Goal: Transaction & Acquisition: Purchase product/service

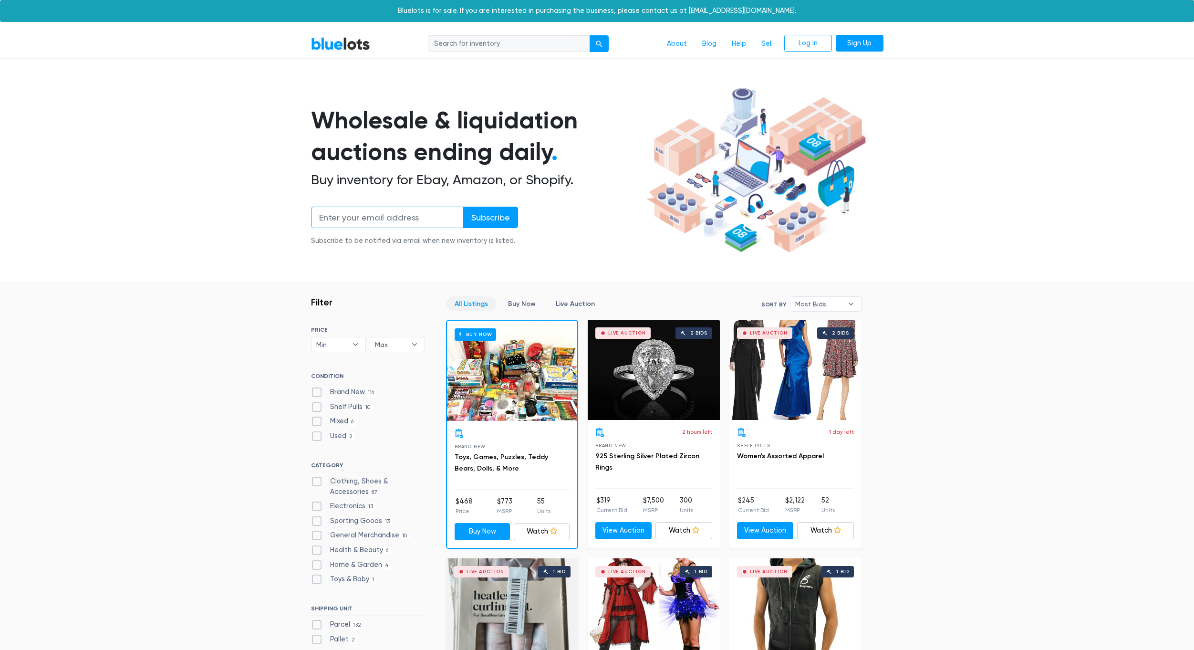
click at [391, 217] on input "email" at bounding box center [387, 217] width 153 height 21
drag, startPoint x: 999, startPoint y: 136, endPoint x: 996, endPoint y: 142, distance: 7.0
click at [998, 138] on section "Wholesale & liquidation auctions ending daily . Buy inventory for Ebay, Amazon,…" at bounding box center [597, 182] width 1194 height 199
click at [477, 49] on input "search" at bounding box center [509, 43] width 162 height 17
type input "PC"
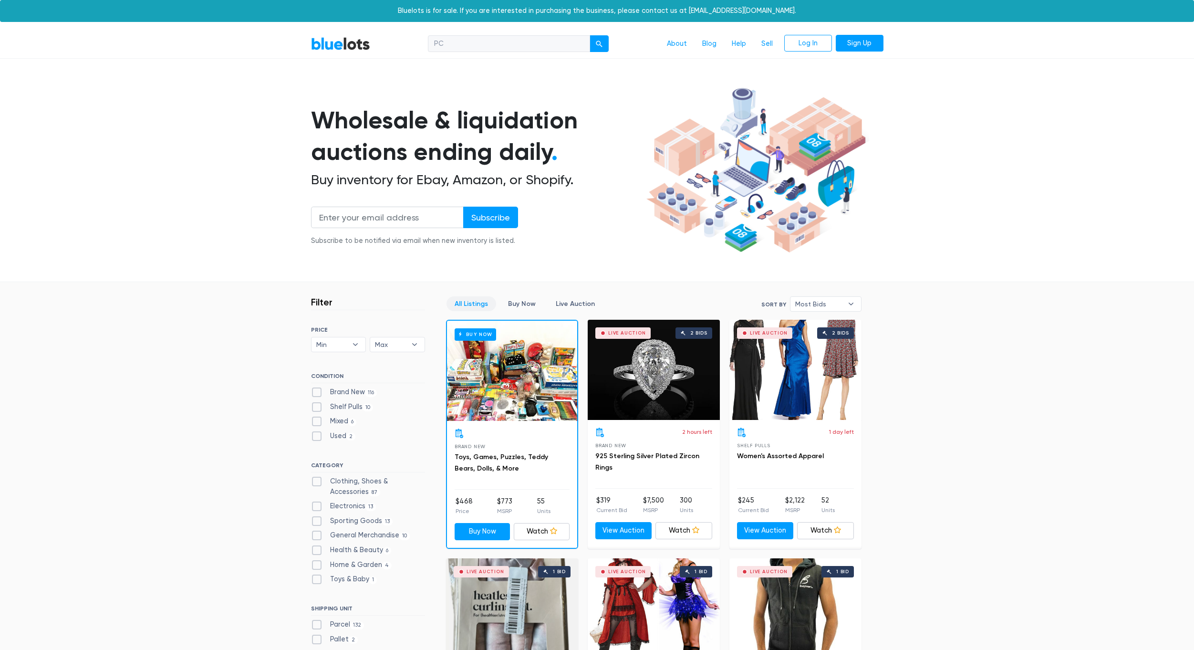
click at [589, 35] on button "submit" at bounding box center [598, 43] width 19 height 17
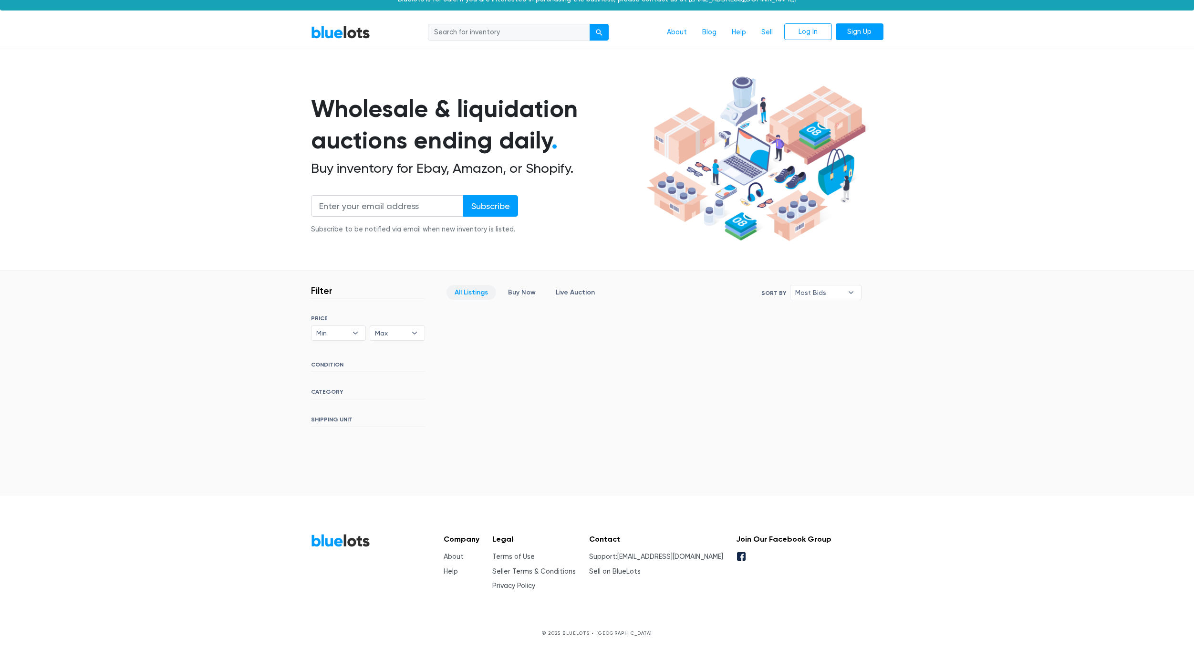
scroll to position [12, 0]
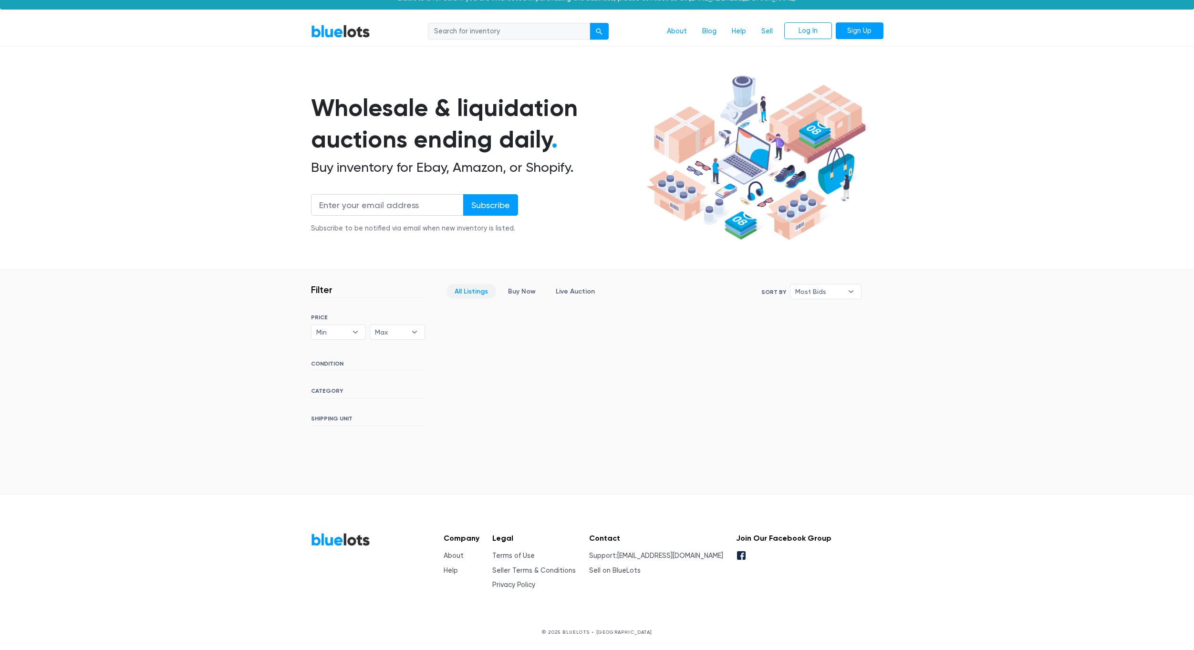
click at [521, 32] on input "search" at bounding box center [509, 31] width 162 height 17
type input "PC parts"
click at [589, 23] on button "submit" at bounding box center [598, 31] width 19 height 17
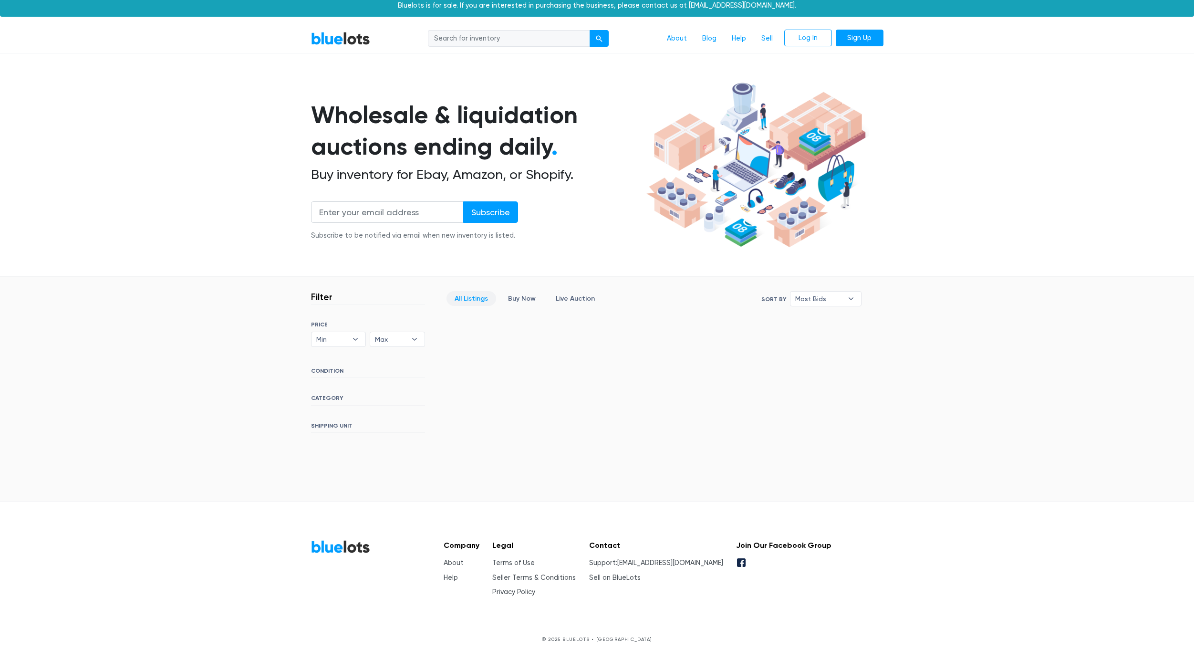
scroll to position [12, 0]
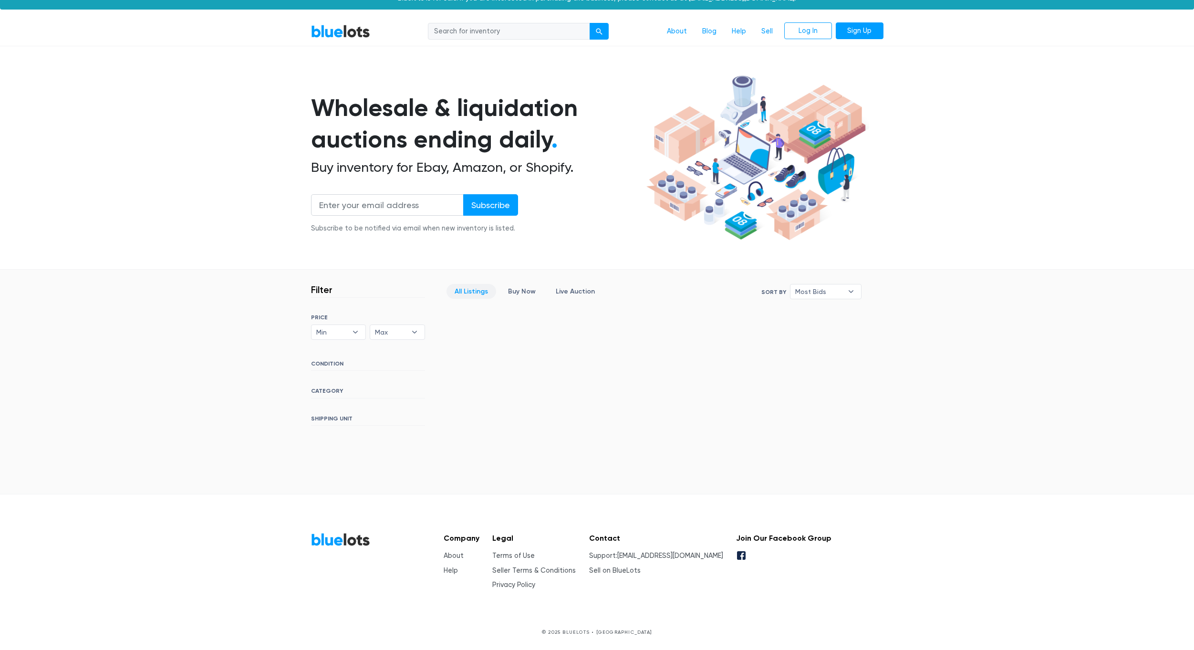
click at [321, 26] on link "BlueLots" at bounding box center [340, 31] width 59 height 14
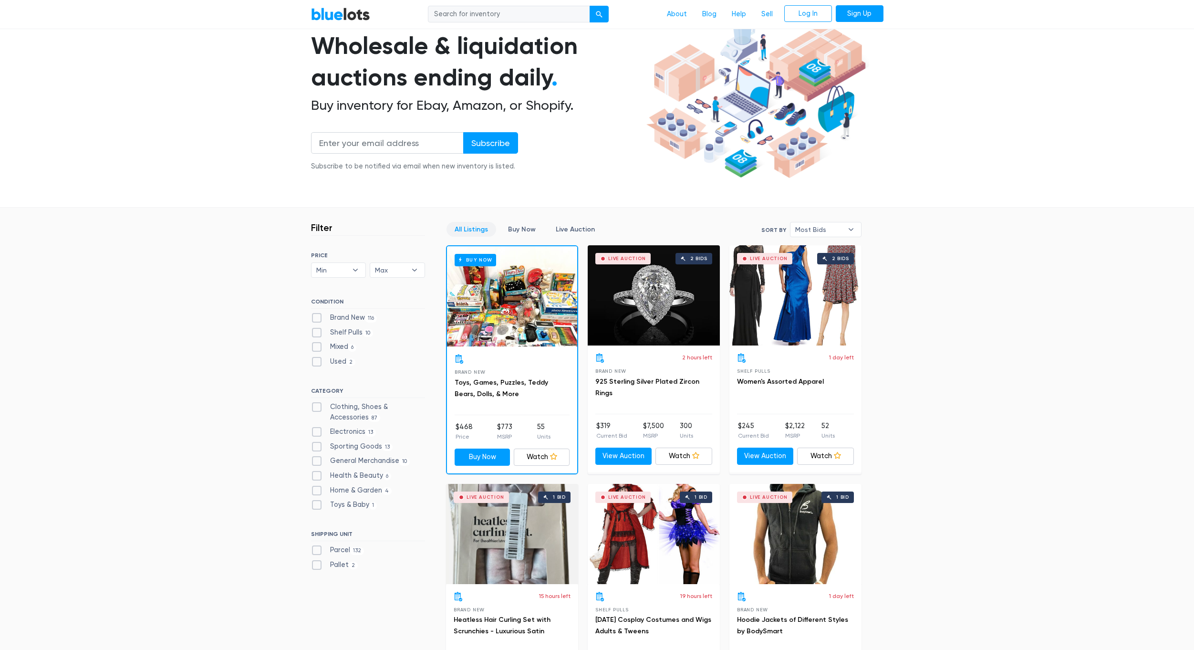
scroll to position [95, 0]
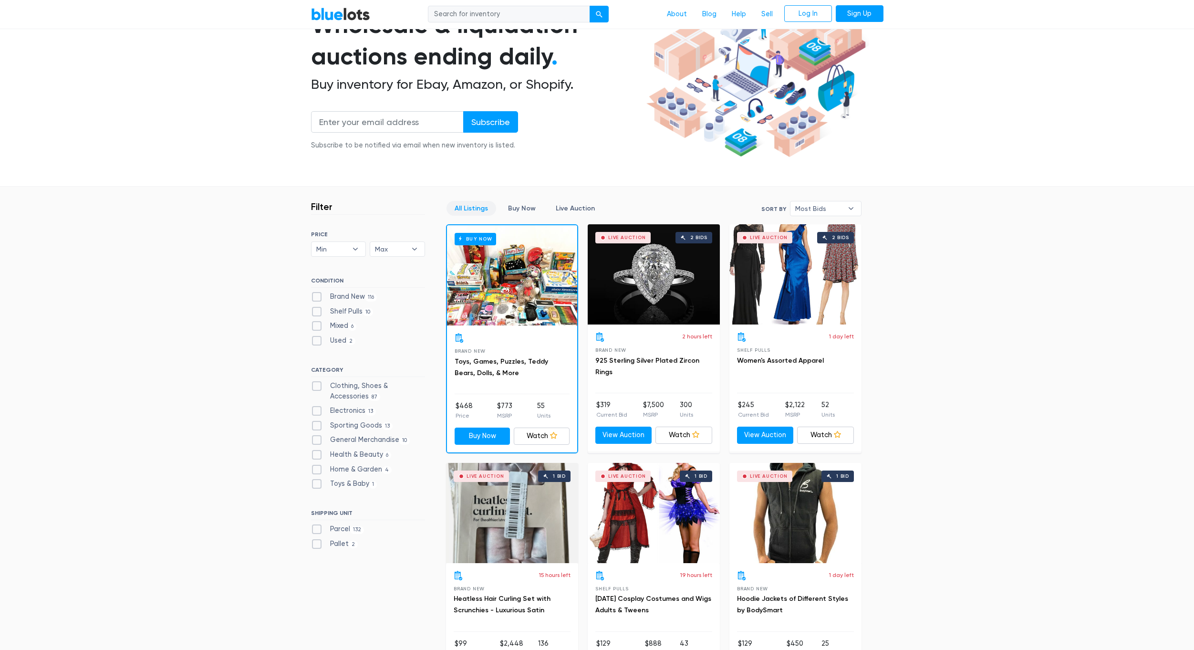
click at [342, 410] on label "Electronics 13" at bounding box center [343, 410] width 65 height 10
click at [317, 410] on input "Electronics 13" at bounding box center [314, 408] width 6 height 6
checkbox input "true"
